Goal: Task Accomplishment & Management: Complete application form

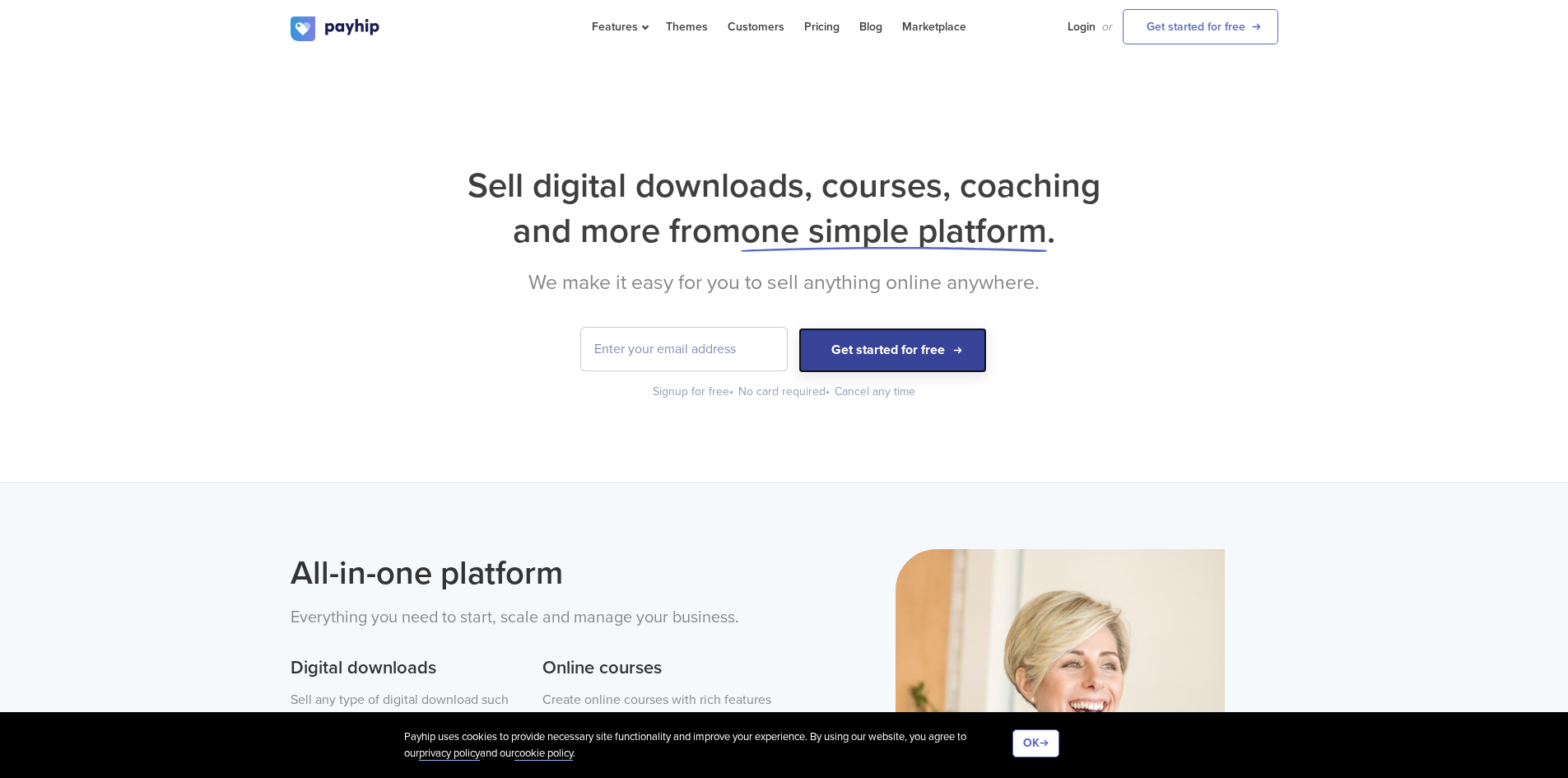
click at [912, 359] on button "Get started for free" at bounding box center [893, 350] width 189 height 45
click at [706, 349] on input "email" at bounding box center [684, 348] width 206 height 42
type input "[EMAIL_ADDRESS][DOMAIN_NAME]"
click at [847, 350] on button "Get started for free" at bounding box center [893, 350] width 189 height 45
click at [874, 364] on button "Get started for free" at bounding box center [893, 350] width 189 height 45
